Goal: Task Accomplishment & Management: Use online tool/utility

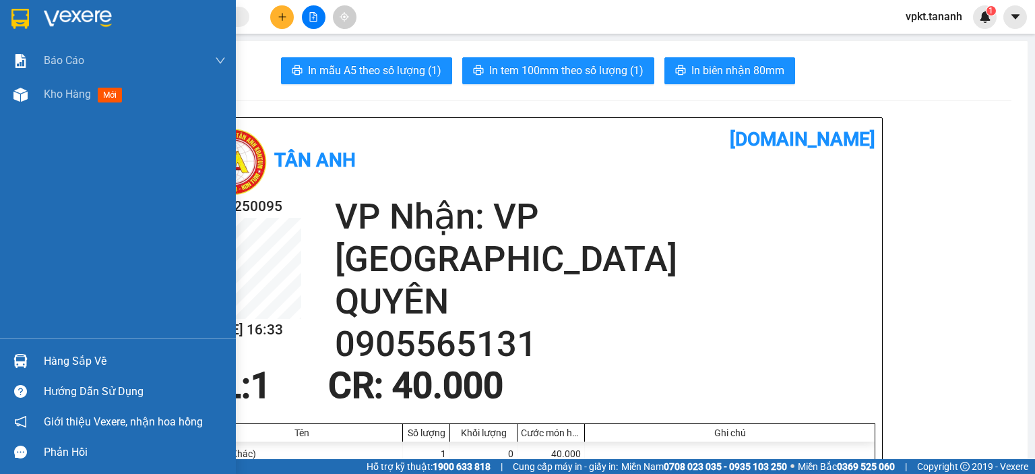
click at [94, 22] on img at bounding box center [78, 19] width 68 height 20
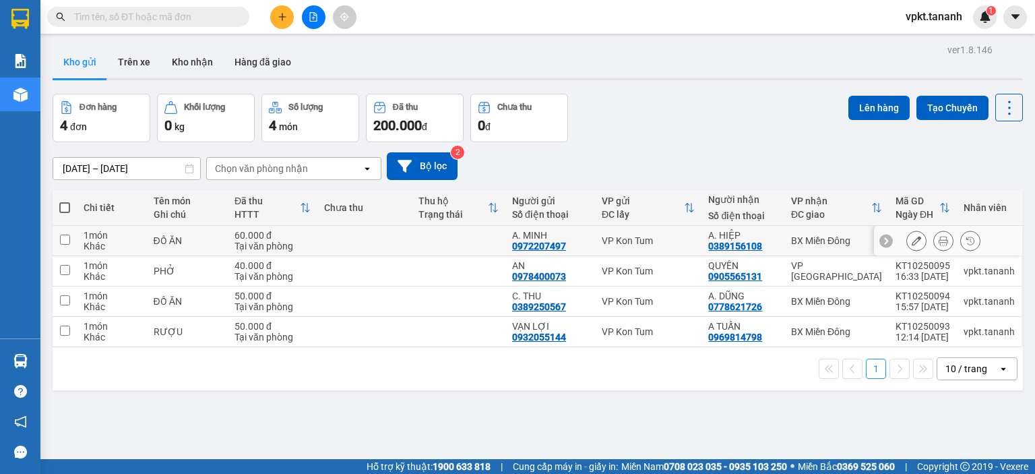
click at [65, 240] on input "checkbox" at bounding box center [65, 239] width 10 height 10
checkbox input "true"
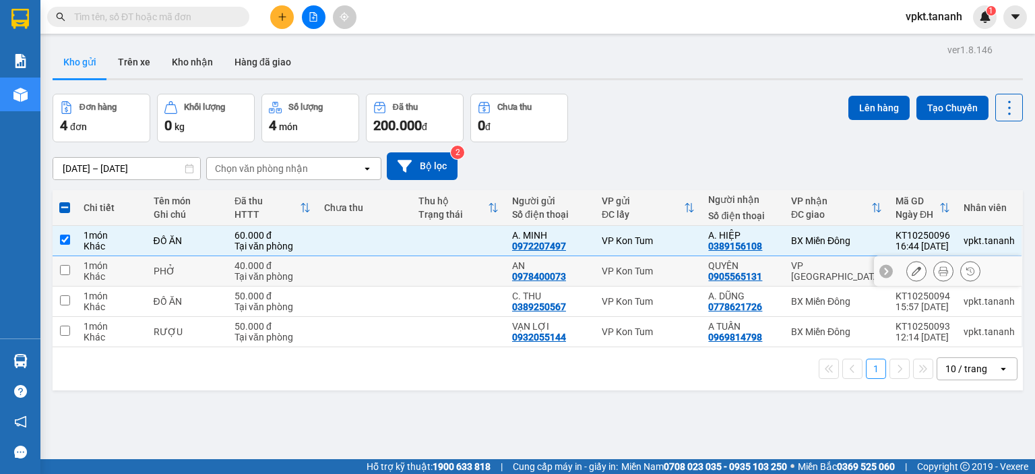
click at [64, 276] on td at bounding box center [65, 271] width 24 height 30
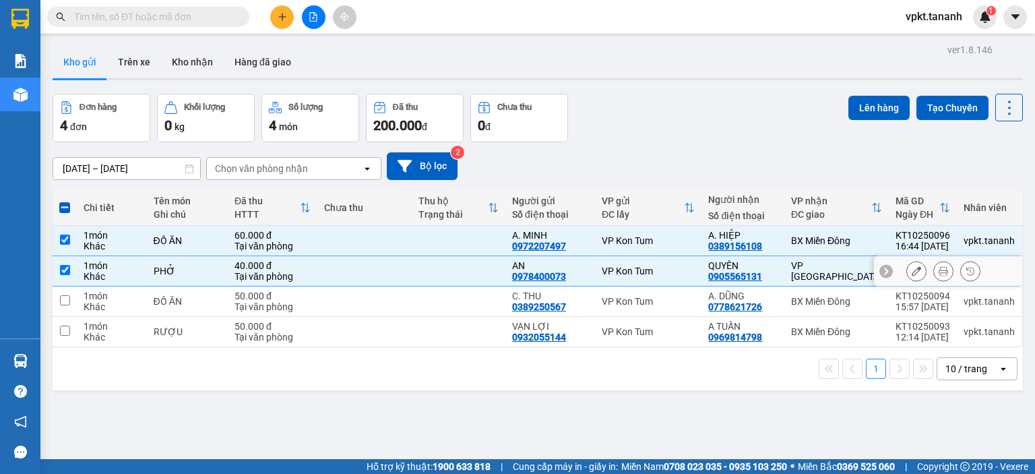
click at [70, 271] on td at bounding box center [65, 271] width 24 height 30
checkbox input "false"
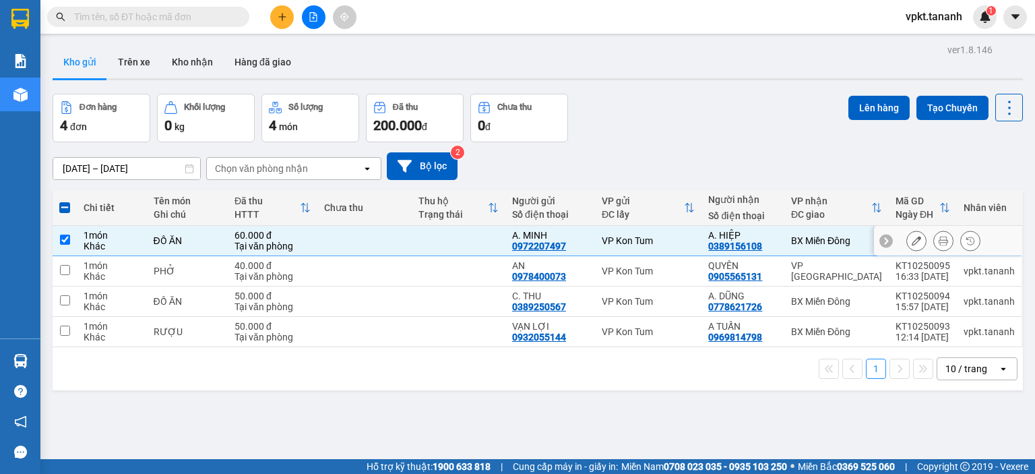
click at [65, 243] on input "checkbox" at bounding box center [65, 239] width 10 height 10
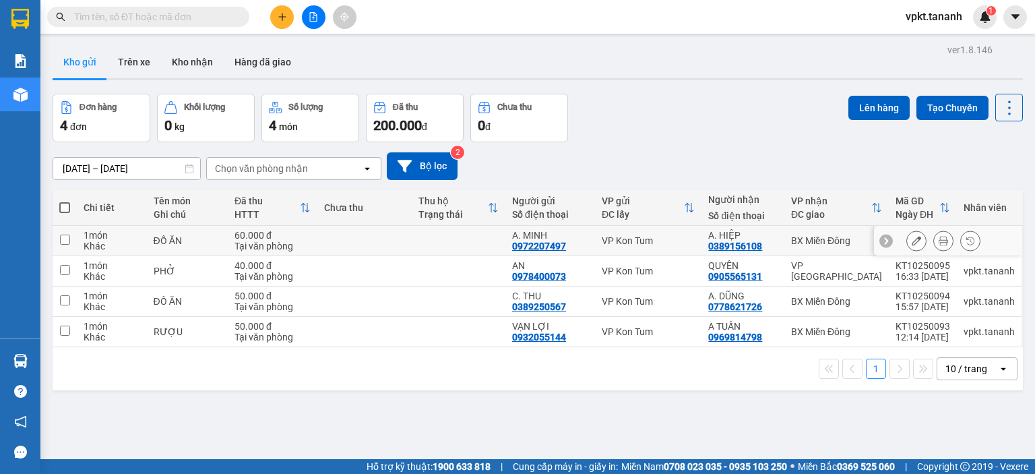
click at [65, 242] on input "checkbox" at bounding box center [65, 239] width 10 height 10
checkbox input "true"
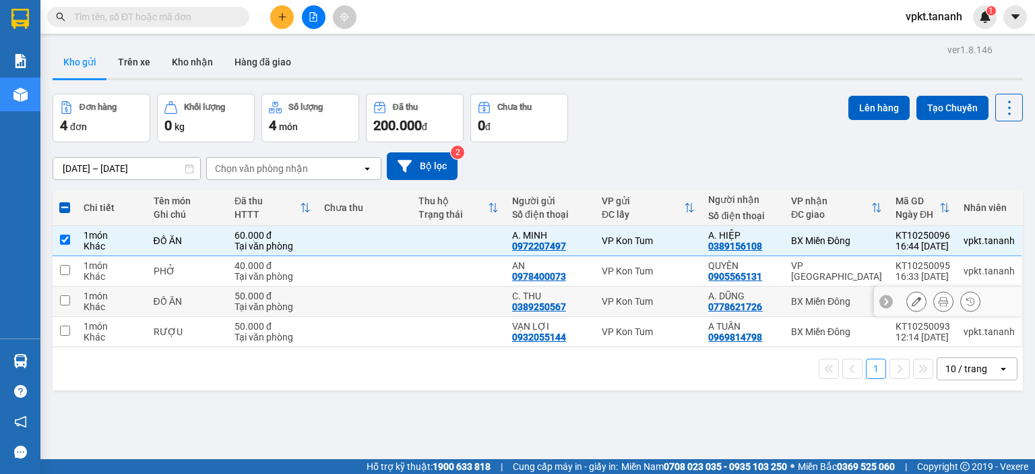
click at [67, 302] on input "checkbox" at bounding box center [65, 300] width 10 height 10
checkbox input "true"
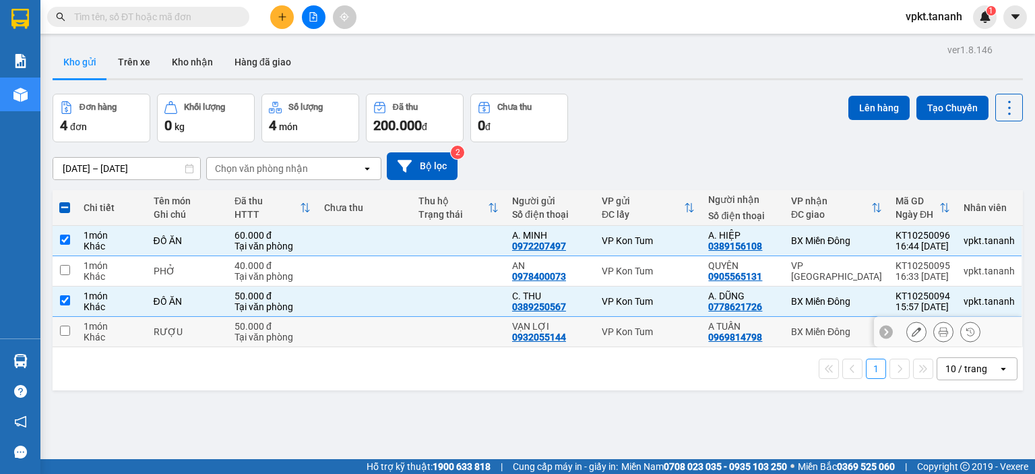
click at [66, 331] on input "checkbox" at bounding box center [65, 330] width 10 height 10
checkbox input "true"
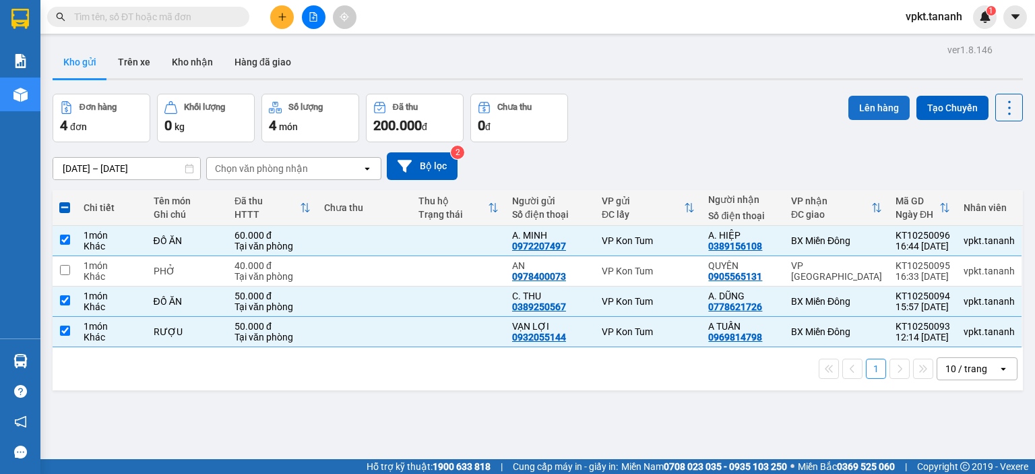
click at [866, 102] on button "Lên hàng" at bounding box center [878, 108] width 61 height 24
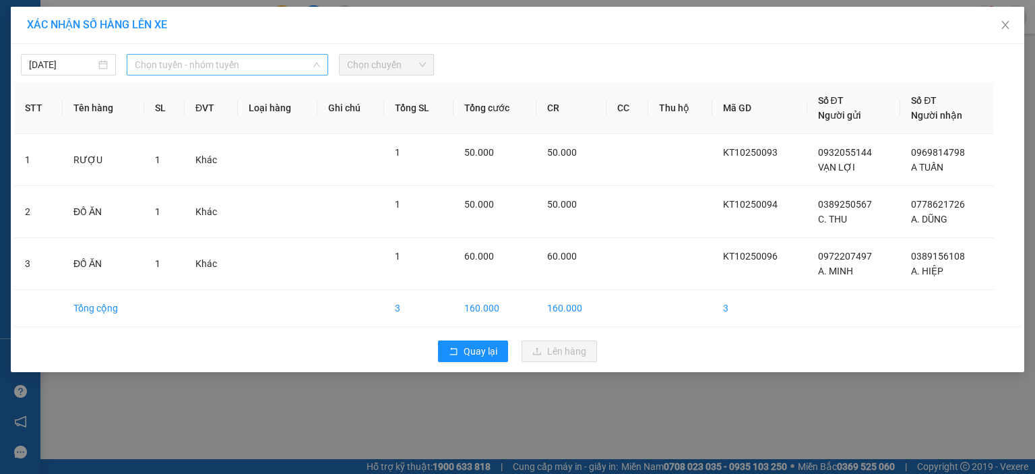
click at [276, 69] on span "Chọn tuyến - nhóm tuyến" at bounding box center [227, 65] width 185 height 20
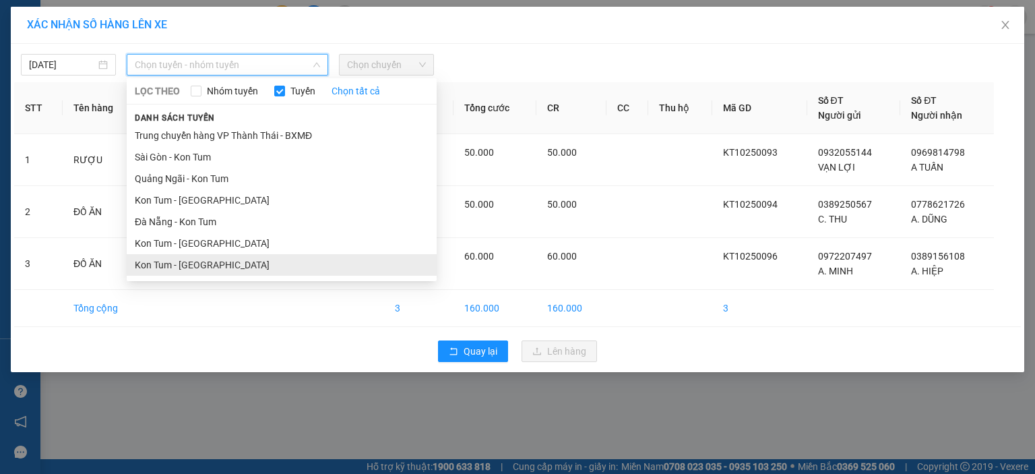
click at [224, 268] on li "Kon Tum - [GEOGRAPHIC_DATA]" at bounding box center [282, 265] width 310 height 22
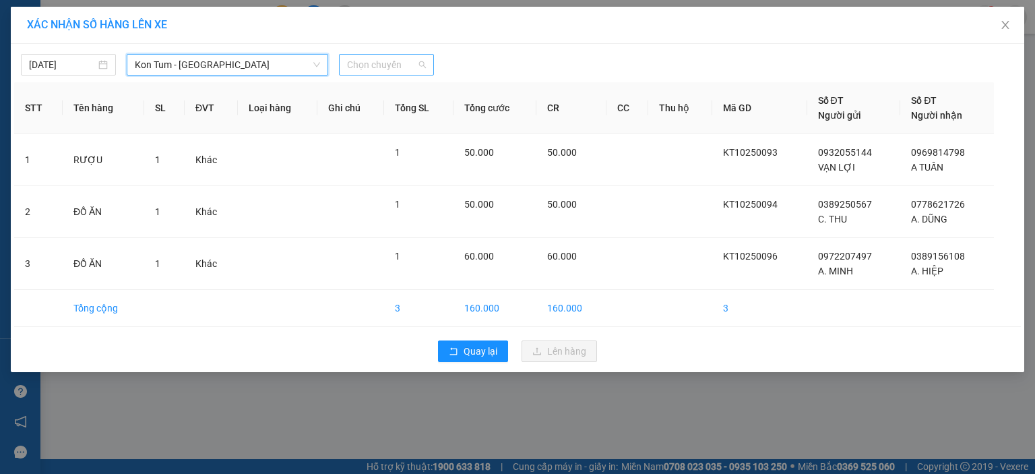
click at [370, 71] on span "Chọn chuyến" at bounding box center [386, 65] width 79 height 20
drag, startPoint x: 374, startPoint y: 66, endPoint x: 366, endPoint y: 68, distance: 7.7
click at [373, 65] on span "Chọn chuyến" at bounding box center [386, 65] width 79 height 20
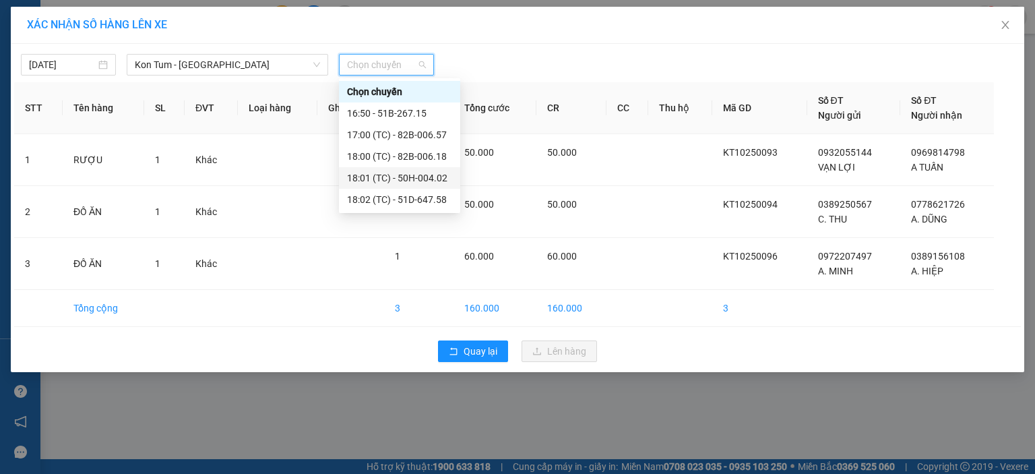
click at [420, 180] on div "18:01 (TC) - 50H-004.02" at bounding box center [399, 177] width 105 height 15
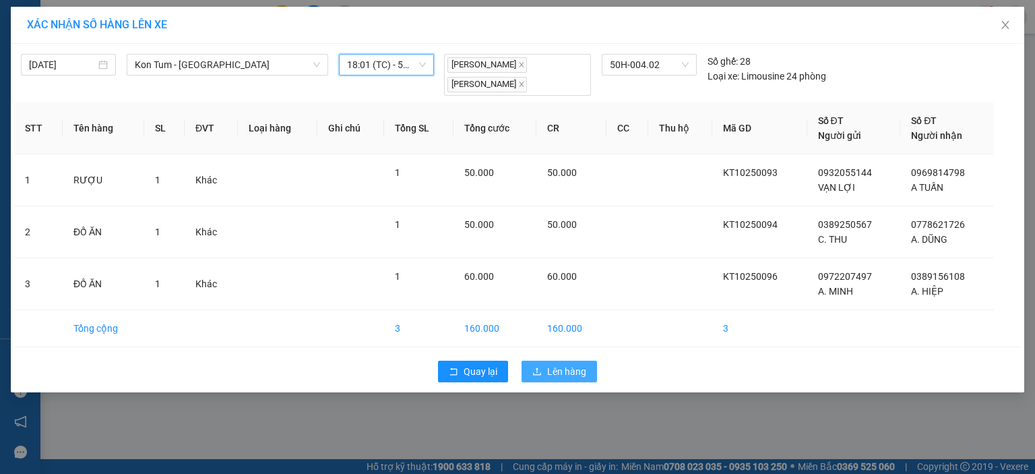
click at [556, 376] on span "Lên hàng" at bounding box center [566, 371] width 39 height 15
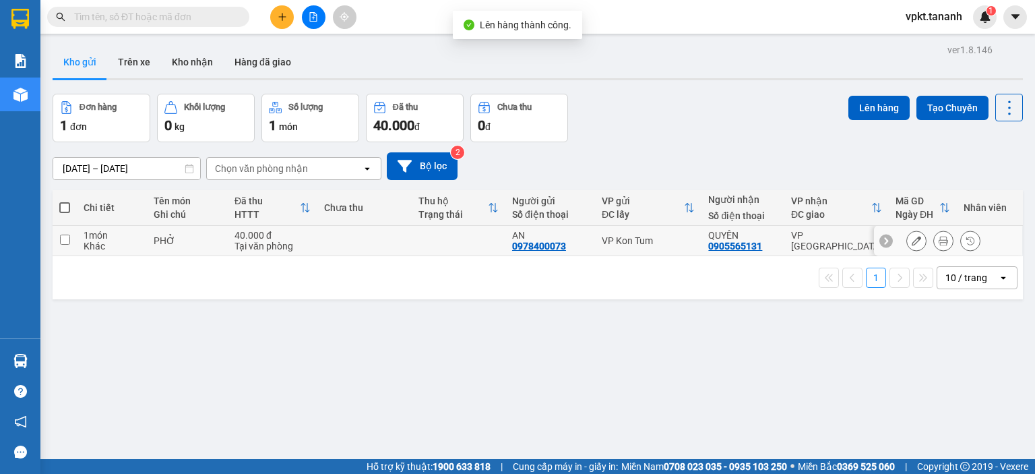
click at [68, 244] on input "checkbox" at bounding box center [65, 239] width 10 height 10
checkbox input "true"
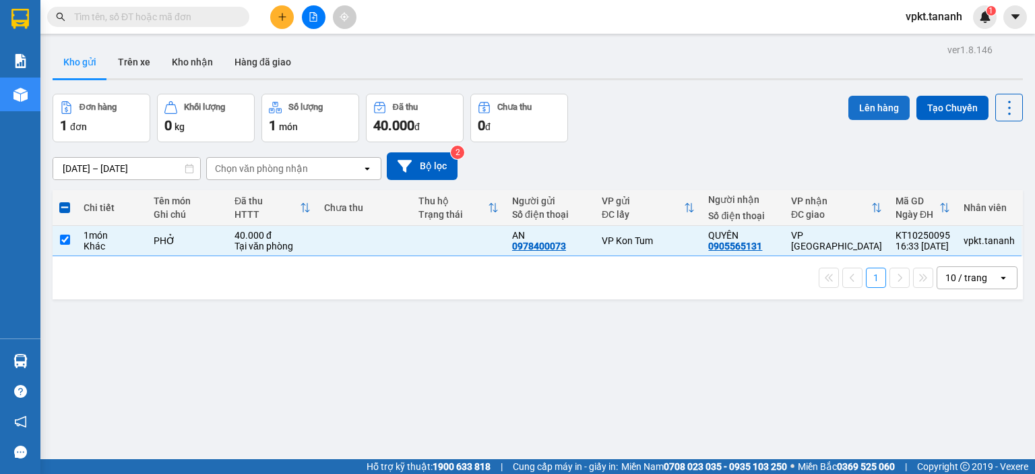
click at [876, 114] on button "Lên hàng" at bounding box center [878, 108] width 61 height 24
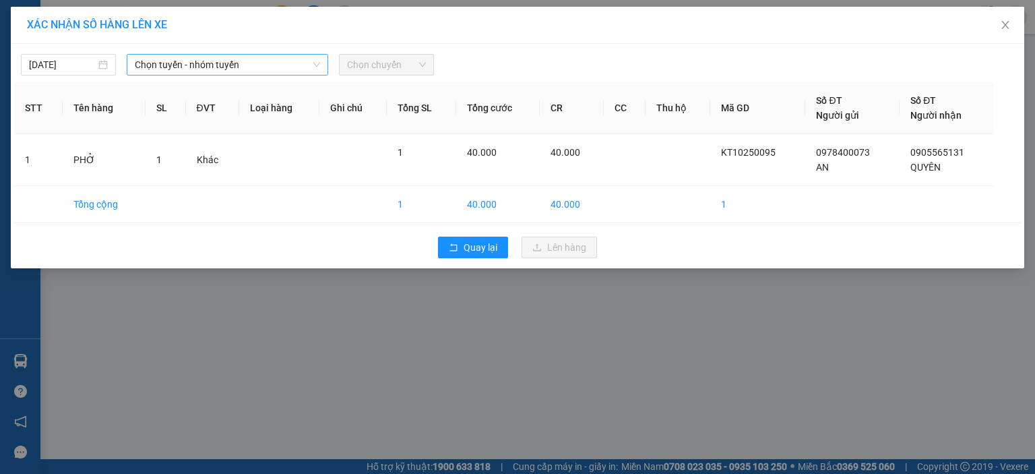
click at [230, 61] on span "Chọn tuyến - nhóm tuyến" at bounding box center [227, 65] width 185 height 20
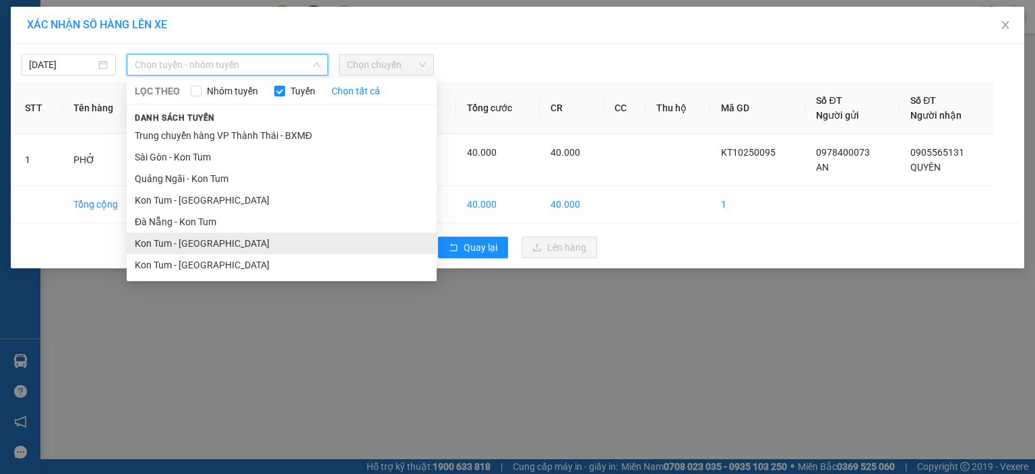
click at [208, 241] on li "Kon Tum - [GEOGRAPHIC_DATA]" at bounding box center [282, 243] width 310 height 22
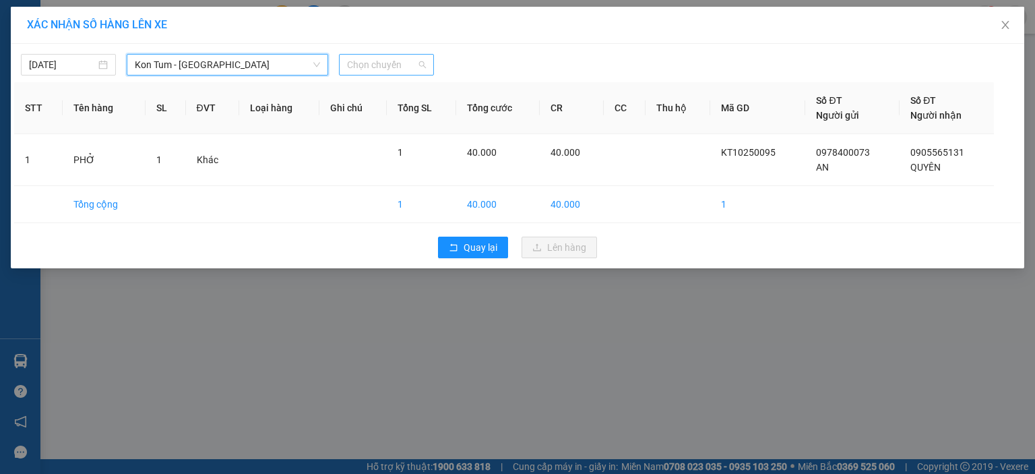
click at [370, 59] on span "Chọn chuyến" at bounding box center [386, 65] width 79 height 20
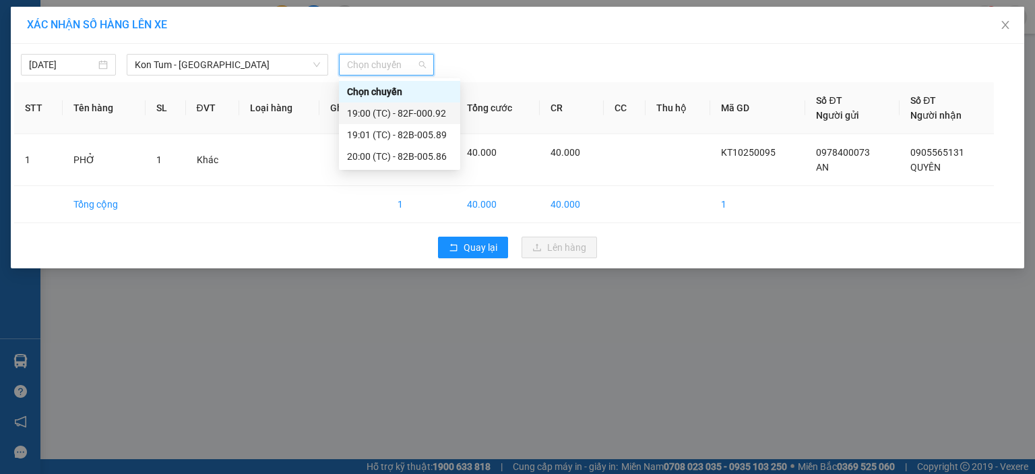
click at [398, 110] on div "19:00 (TC) - 82F-000.92" at bounding box center [399, 113] width 105 height 15
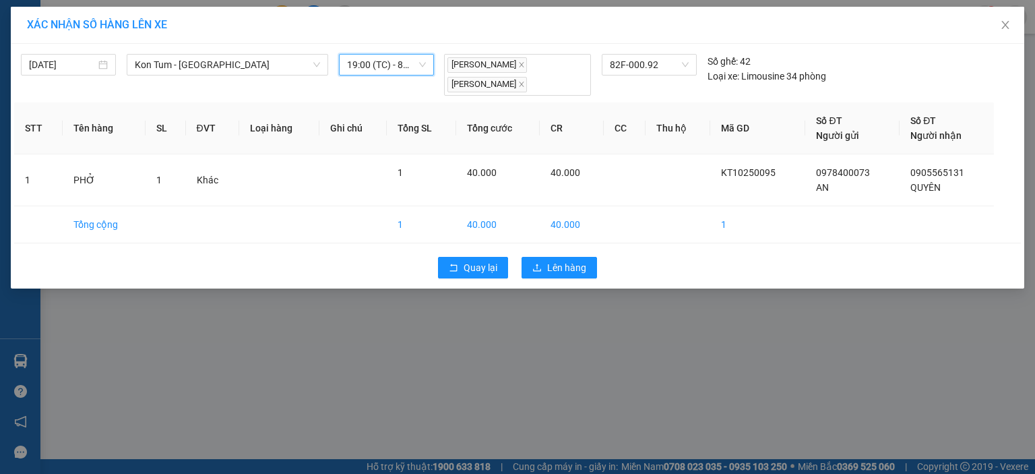
click at [405, 65] on span "19:00 (TC) - 82F-000.92" at bounding box center [386, 65] width 79 height 20
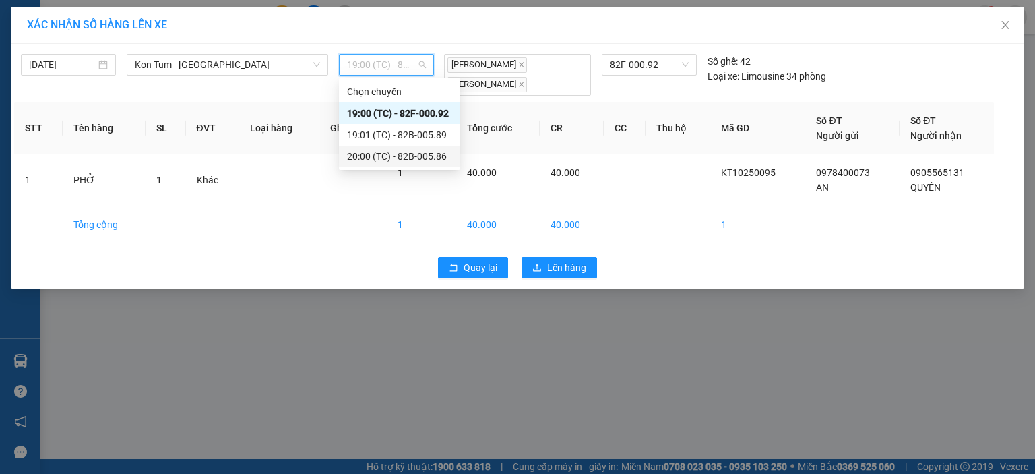
click at [396, 154] on div "20:00 (TC) - 82B-005.86" at bounding box center [399, 156] width 105 height 15
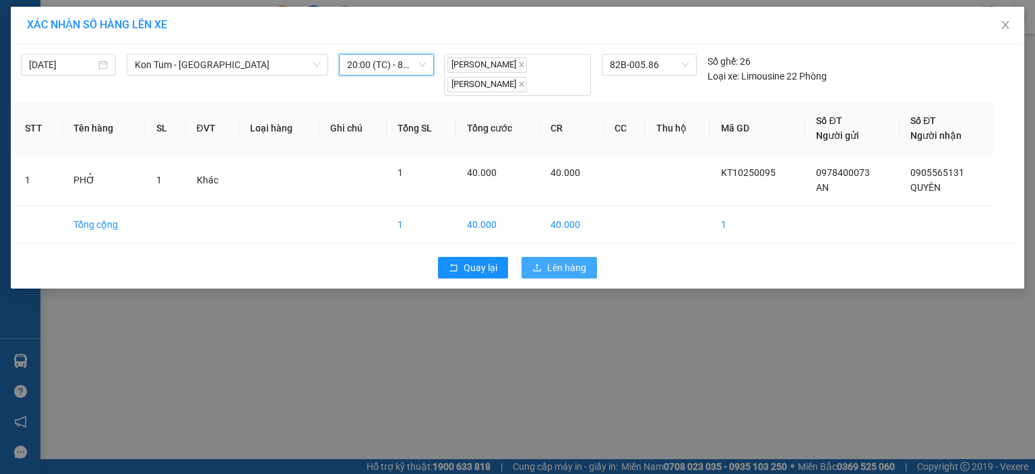
click at [559, 266] on span "Lên hàng" at bounding box center [566, 267] width 39 height 15
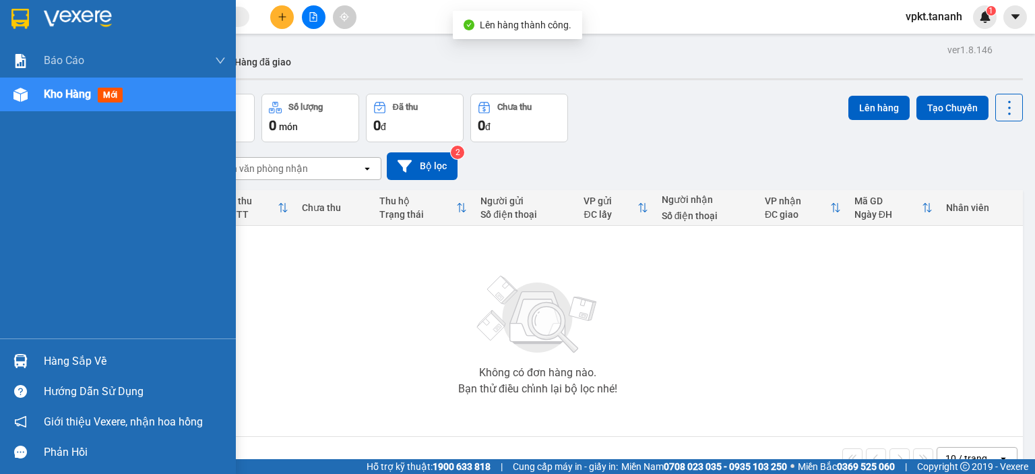
click at [21, 19] on img at bounding box center [20, 19] width 18 height 20
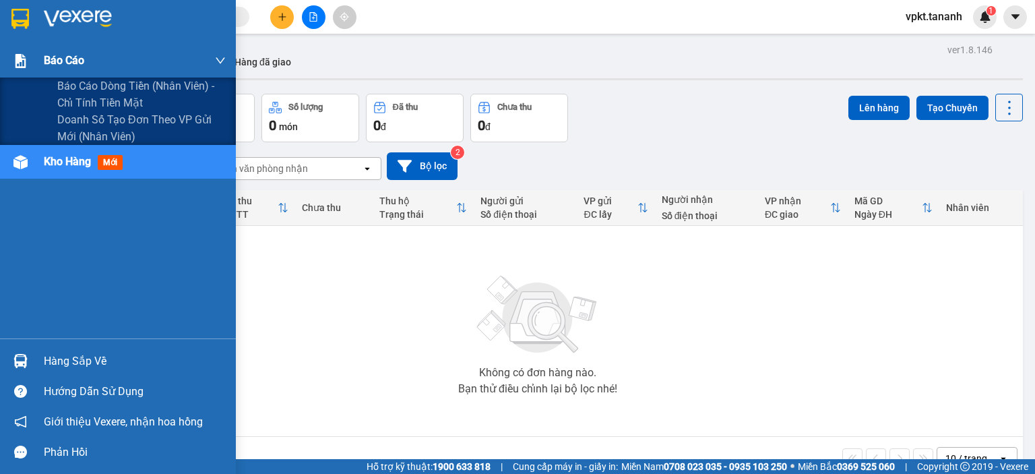
click at [111, 53] on div "Báo cáo" at bounding box center [135, 61] width 182 height 34
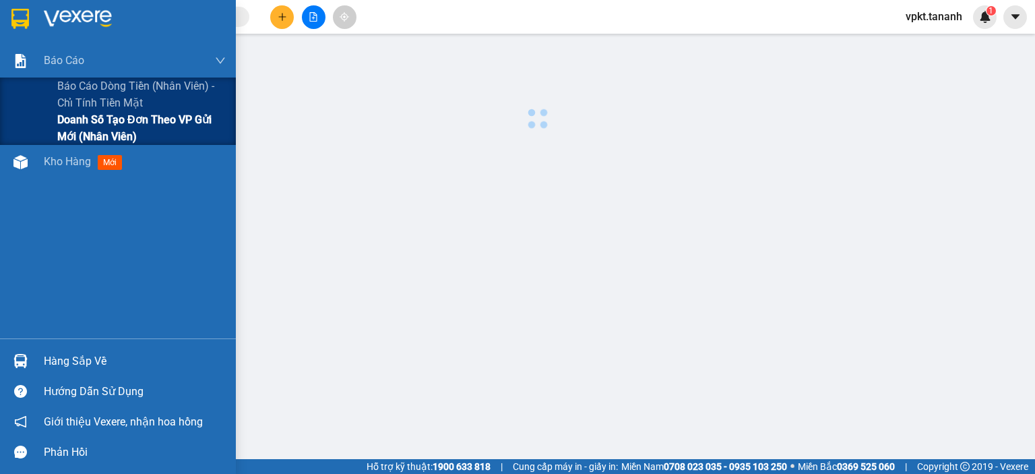
click at [117, 123] on span "Doanh số tạo đơn theo VP gửi mới (nhân viên)" at bounding box center [141, 128] width 168 height 34
